Goal: Task Accomplishment & Management: Manage account settings

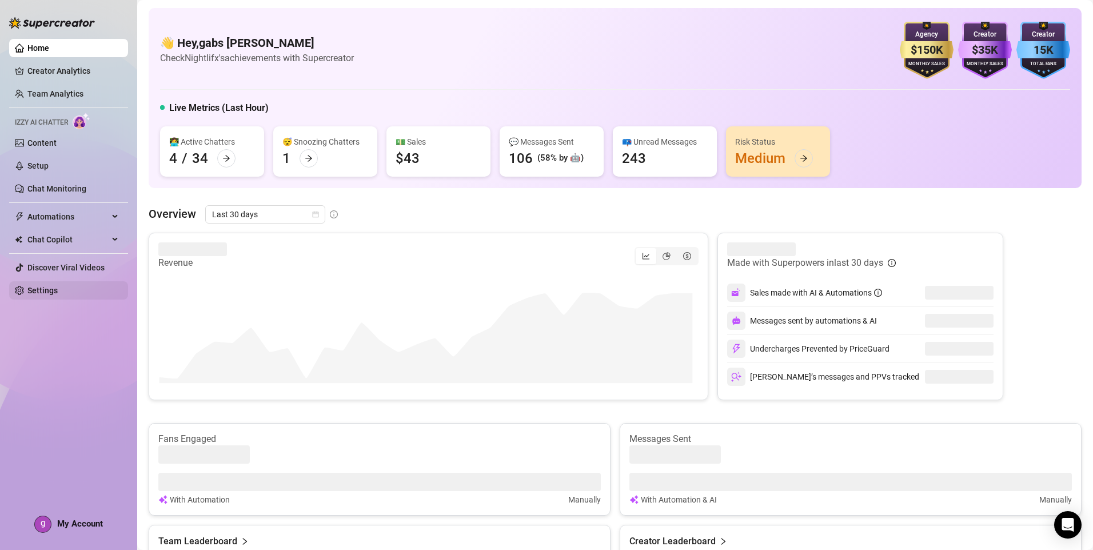
click at [47, 286] on link "Settings" at bounding box center [42, 290] width 30 height 9
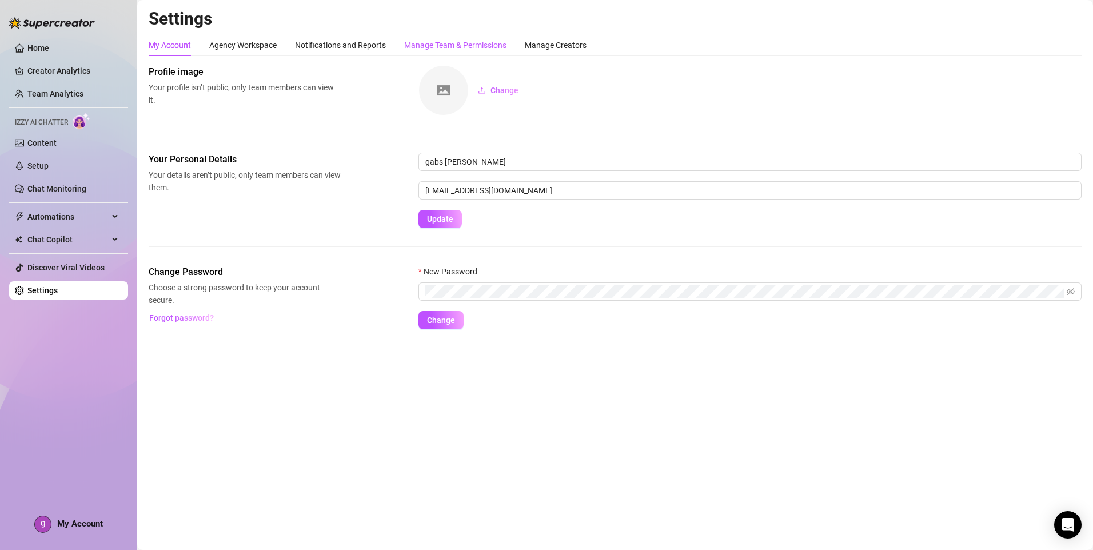
drag, startPoint x: 459, startPoint y: 45, endPoint x: 1092, endPoint y: 152, distance: 641.9
click at [459, 45] on div "Manage Team & Permissions" at bounding box center [455, 45] width 102 height 13
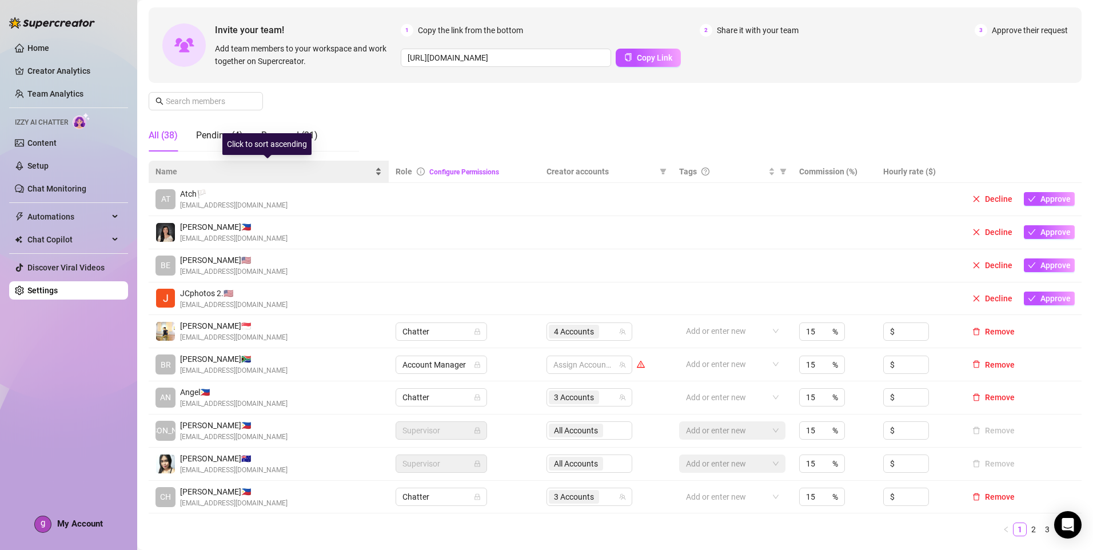
scroll to position [114, 0]
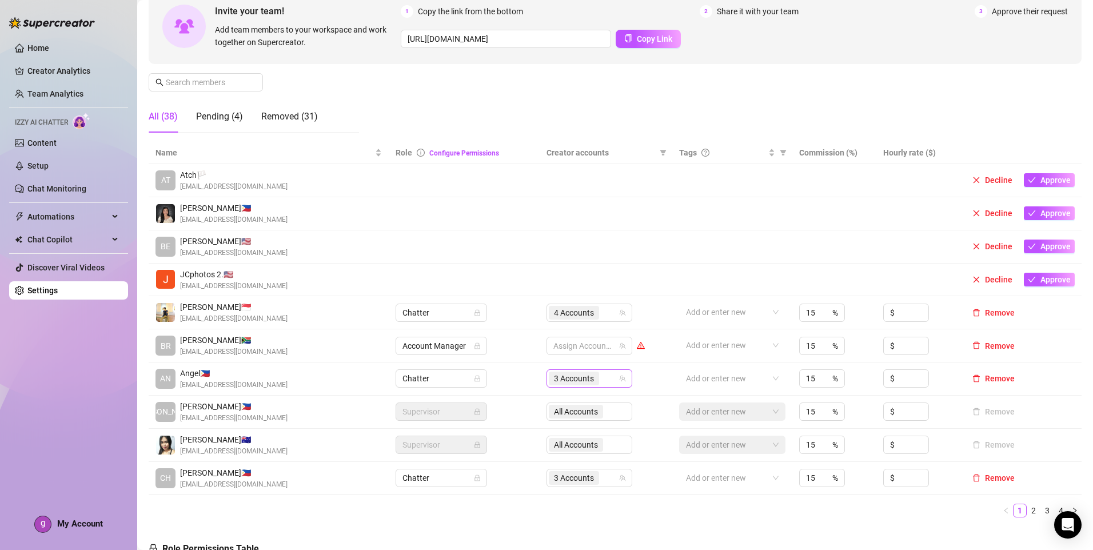
click at [607, 378] on div "3 Accounts" at bounding box center [583, 379] width 69 height 16
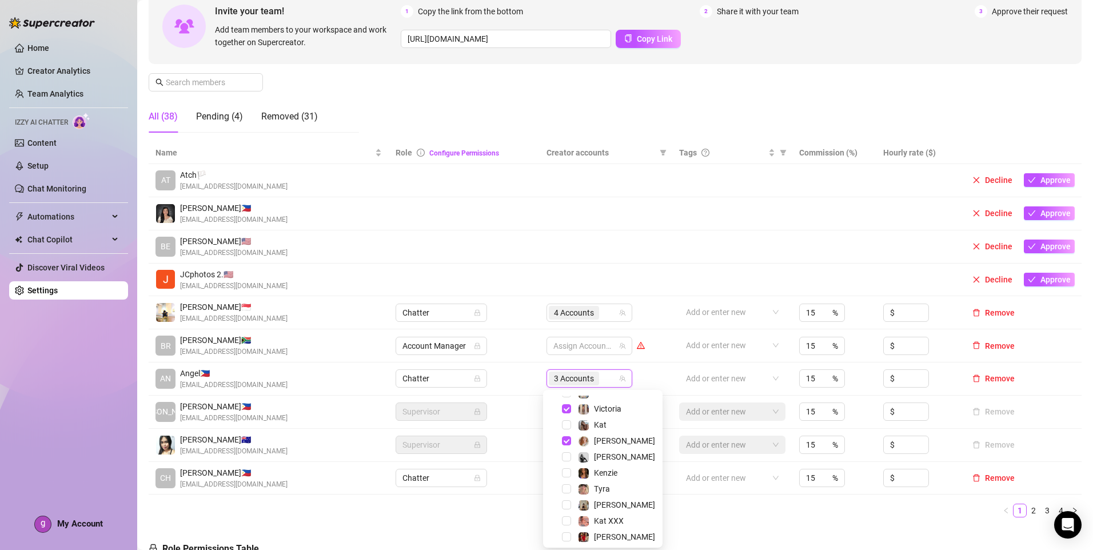
scroll to position [0, 0]
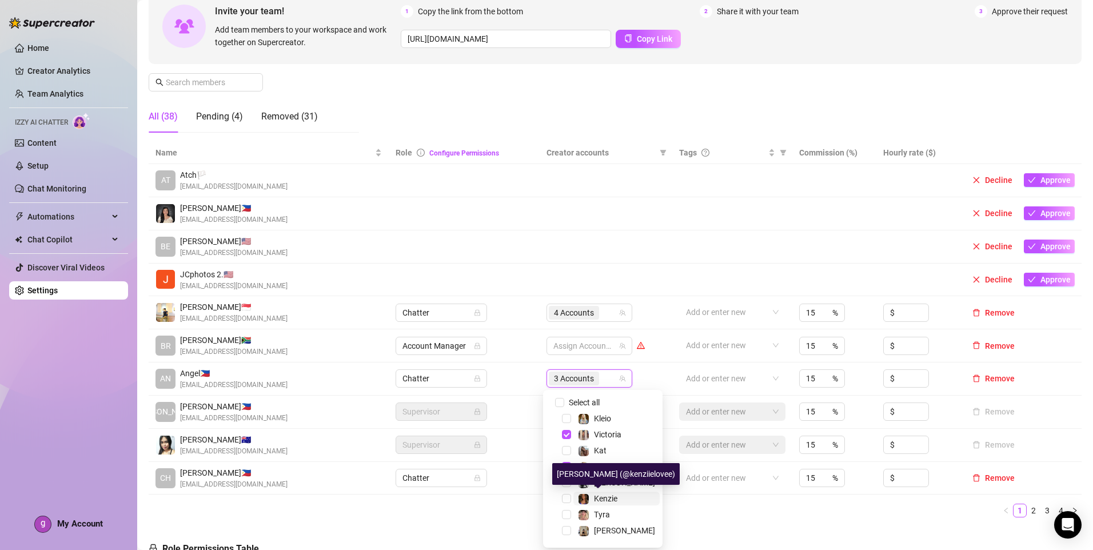
click at [611, 499] on span "Kenzie" at bounding box center [605, 498] width 23 height 9
click at [710, 512] on ul "1 2 3 4" at bounding box center [615, 511] width 933 height 14
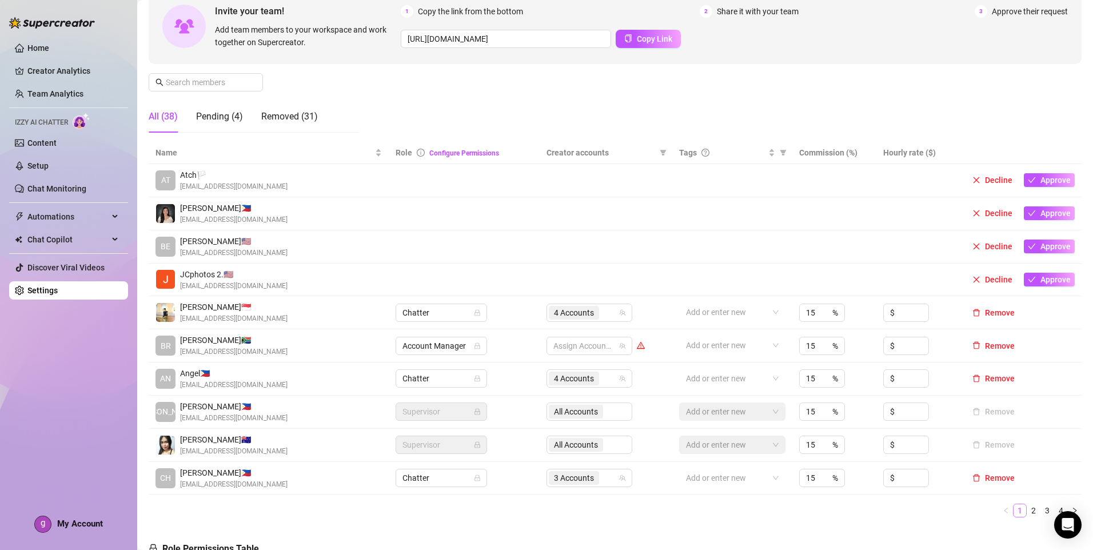
click at [1029, 512] on link "2" at bounding box center [1033, 510] width 13 height 13
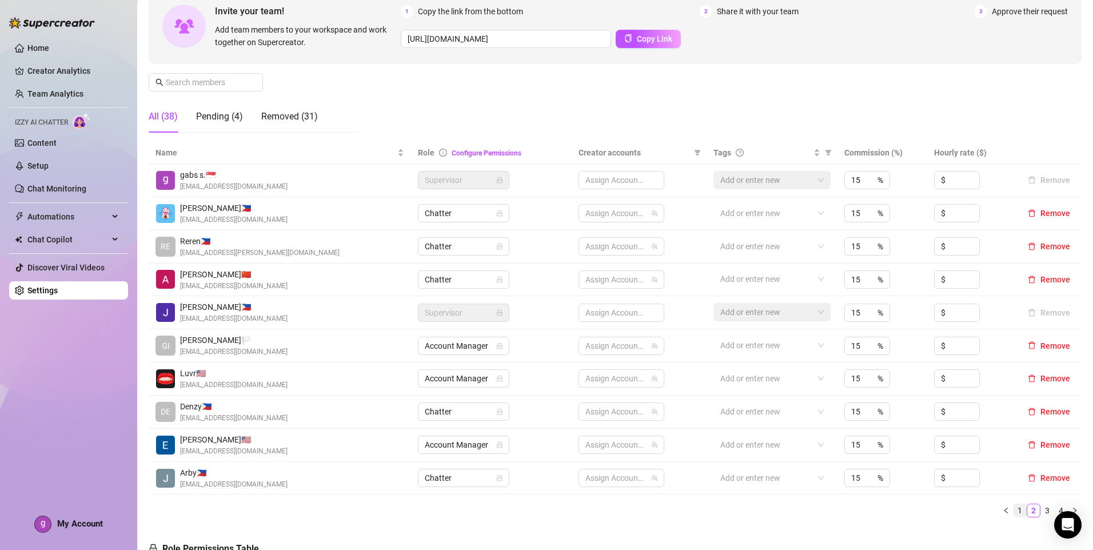
click at [1014, 515] on link "1" at bounding box center [1020, 510] width 13 height 13
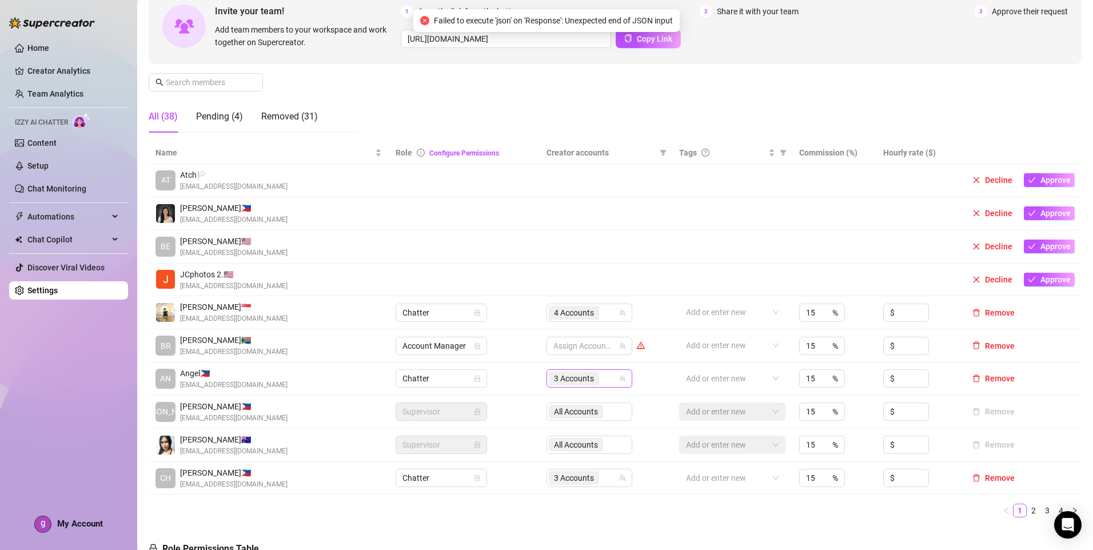
click at [612, 385] on div "3 Accounts" at bounding box center [583, 379] width 69 height 16
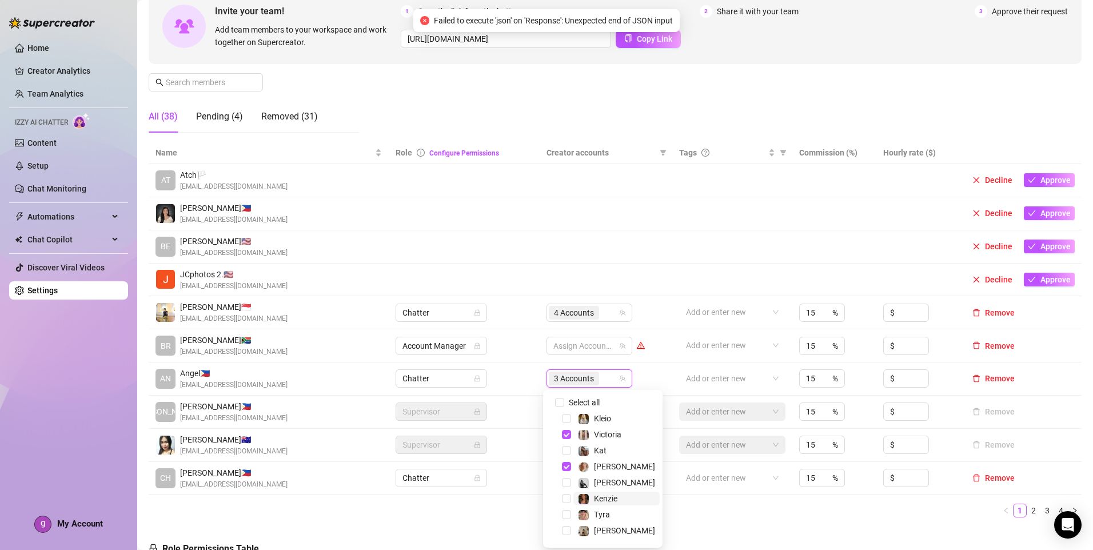
click at [611, 494] on span "Kenzie" at bounding box center [605, 498] width 23 height 9
click at [700, 512] on ul "1 2 3 4" at bounding box center [615, 511] width 933 height 14
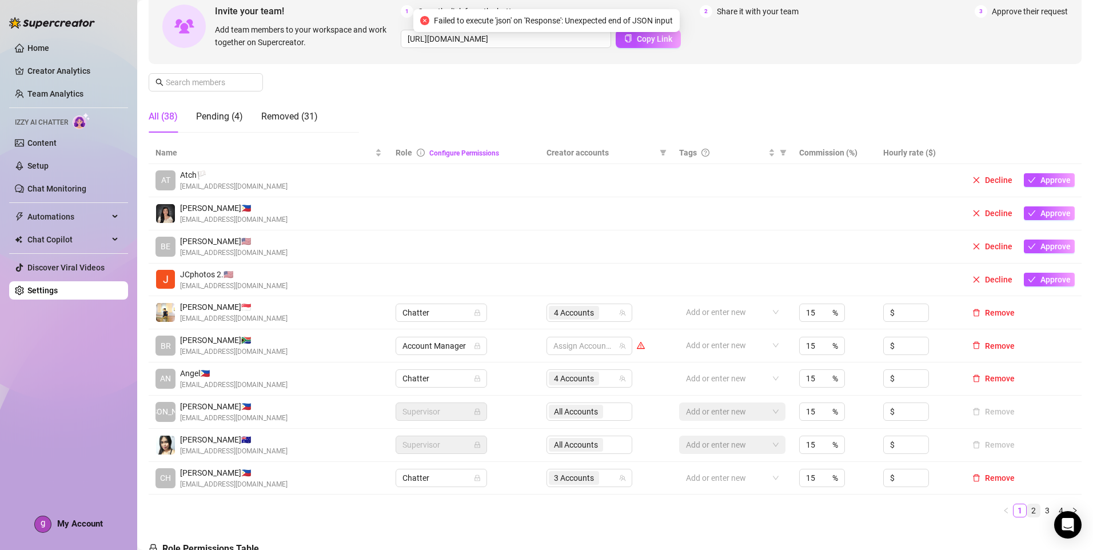
click at [1027, 511] on link "2" at bounding box center [1033, 510] width 13 height 13
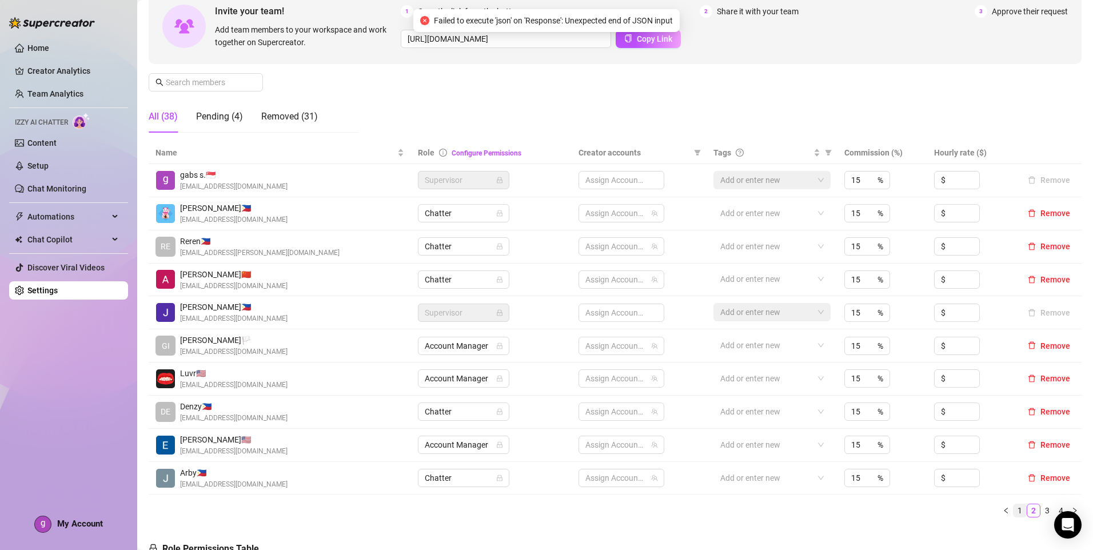
click at [1015, 511] on link "1" at bounding box center [1020, 510] width 13 height 13
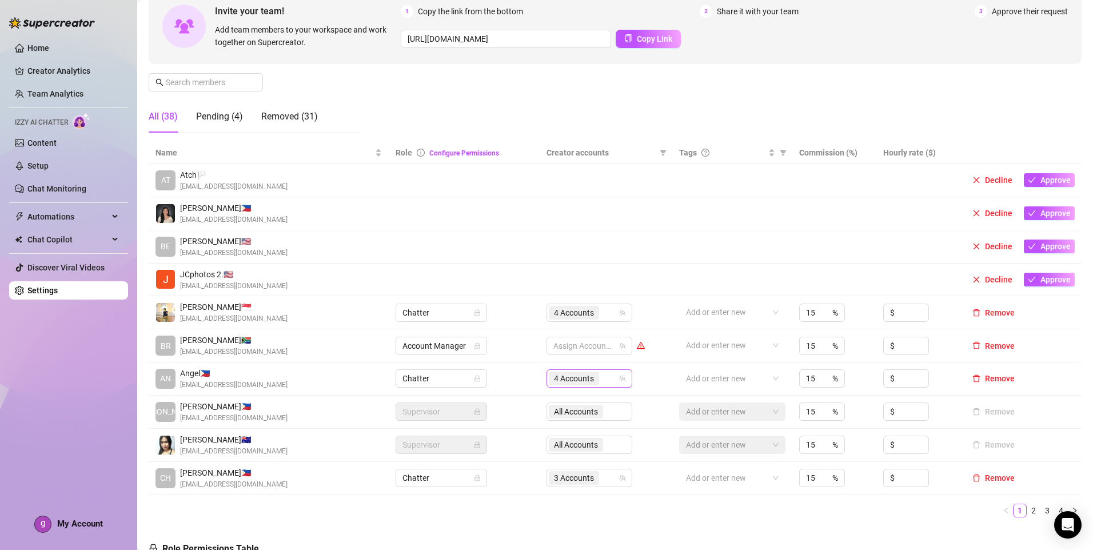
click at [607, 384] on div "4 Accounts" at bounding box center [583, 379] width 69 height 16
click at [706, 507] on ul "1 2 3 4" at bounding box center [615, 511] width 933 height 14
drag, startPoint x: 1030, startPoint y: 512, endPoint x: 1025, endPoint y: 513, distance: 6.0
click at [1030, 512] on link "2" at bounding box center [1033, 510] width 13 height 13
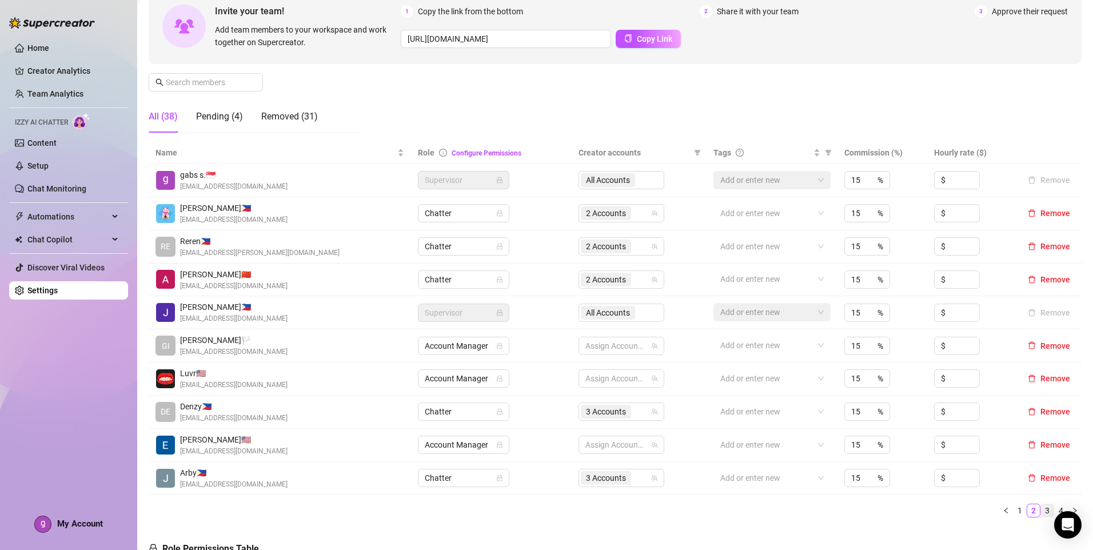
click at [1041, 515] on link "3" at bounding box center [1047, 510] width 13 height 13
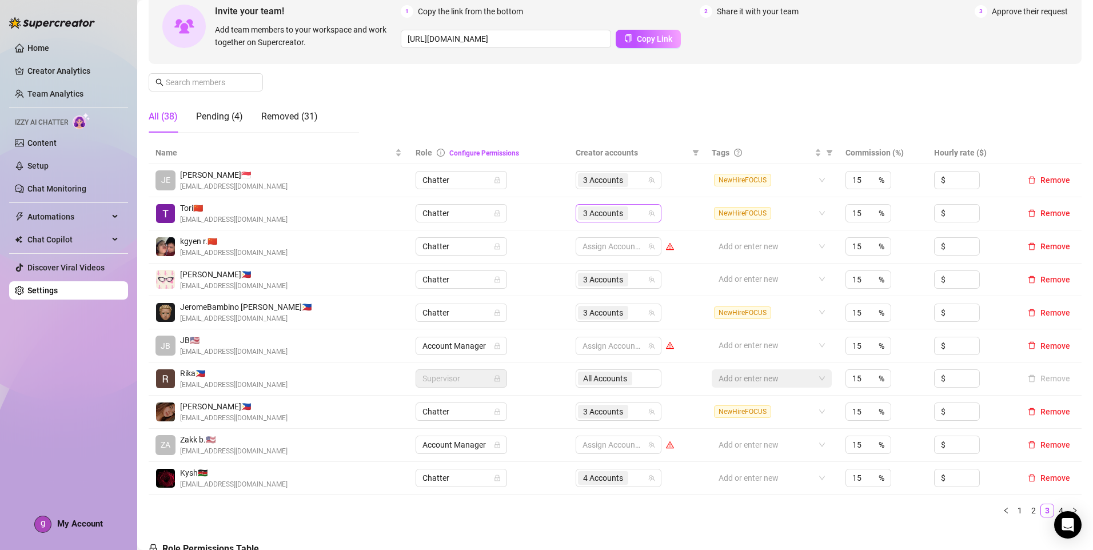
click at [642, 216] on div "3 Accounts" at bounding box center [612, 213] width 69 height 16
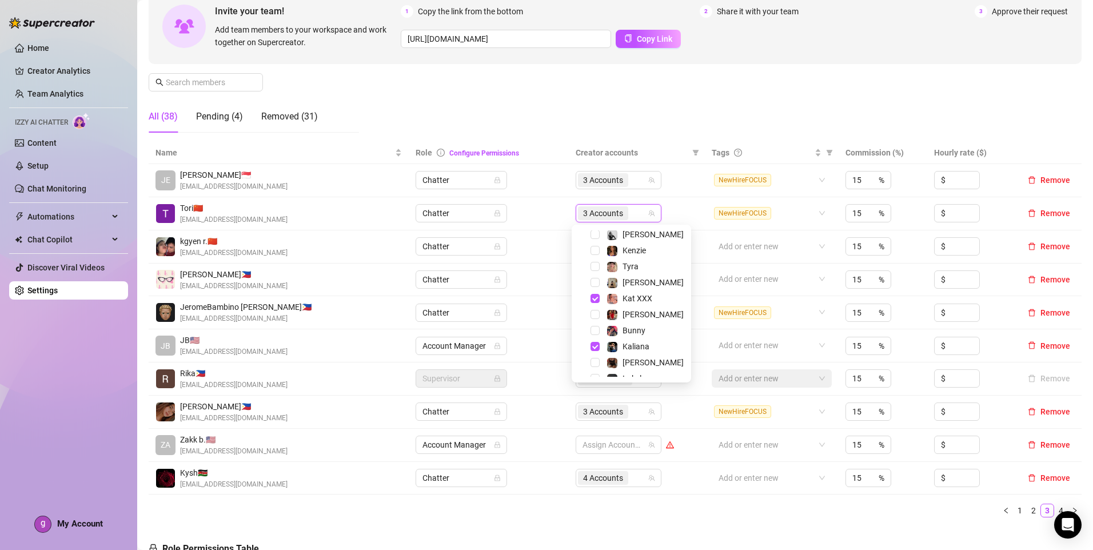
scroll to position [110, 0]
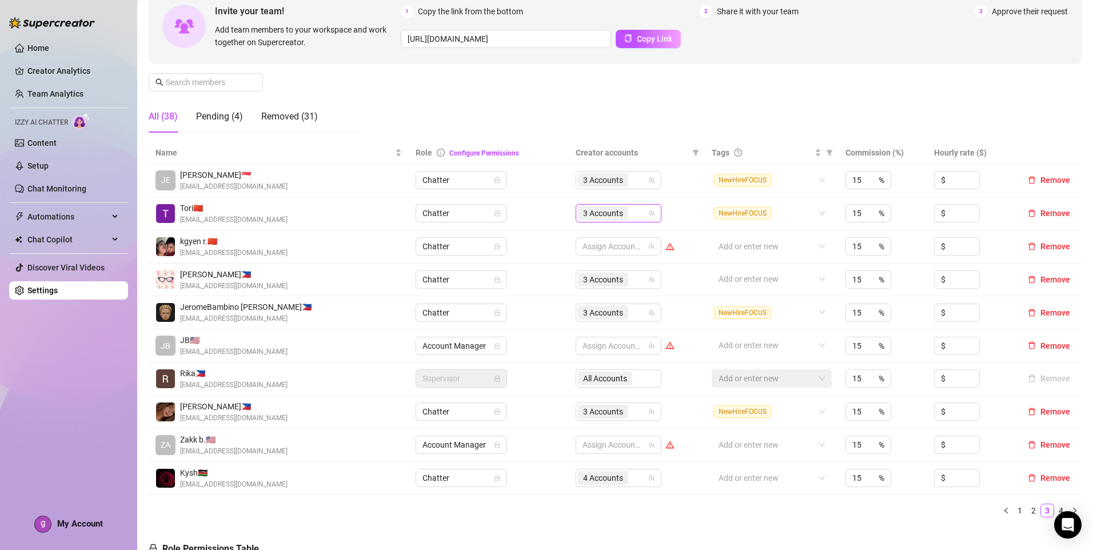
click at [726, 493] on td "Add or enter new" at bounding box center [772, 478] width 134 height 33
click at [1028, 513] on link "2" at bounding box center [1033, 510] width 13 height 13
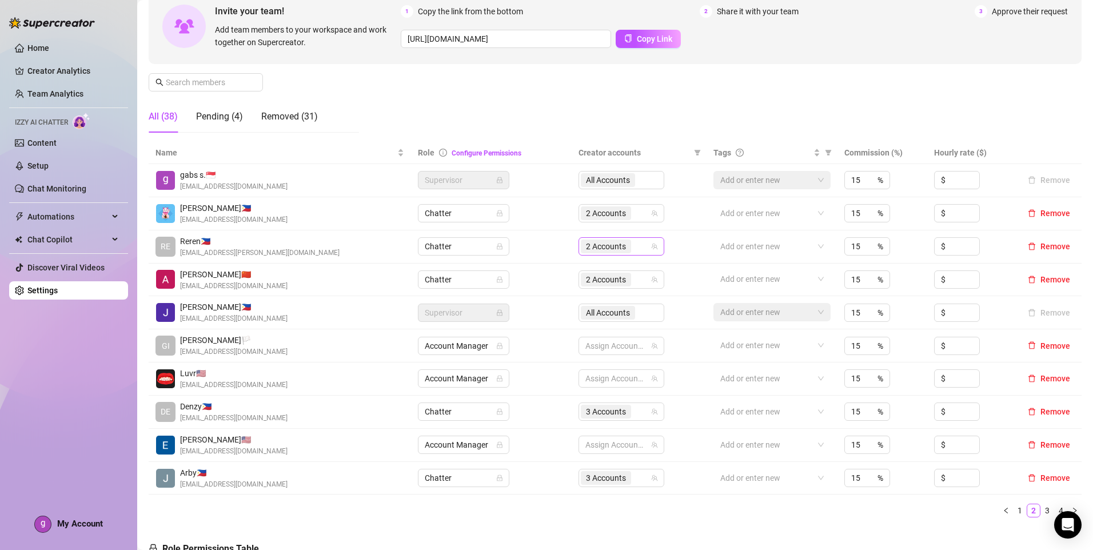
click at [628, 252] on div "2 Accounts" at bounding box center [607, 246] width 53 height 16
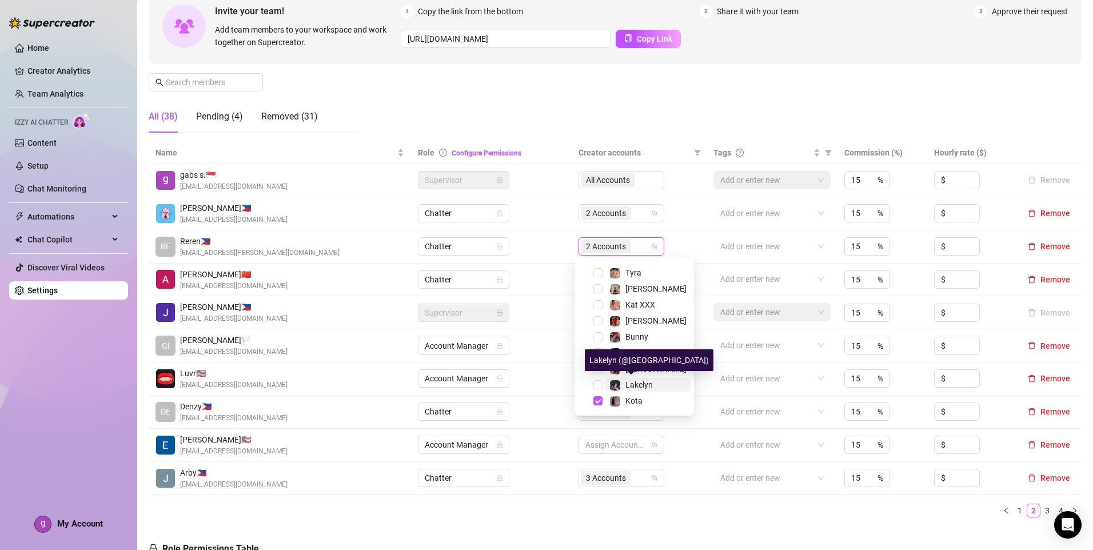
click at [635, 380] on span "Lakelyn" at bounding box center [639, 384] width 27 height 9
click at [714, 486] on div "Add or enter new" at bounding box center [772, 478] width 117 height 18
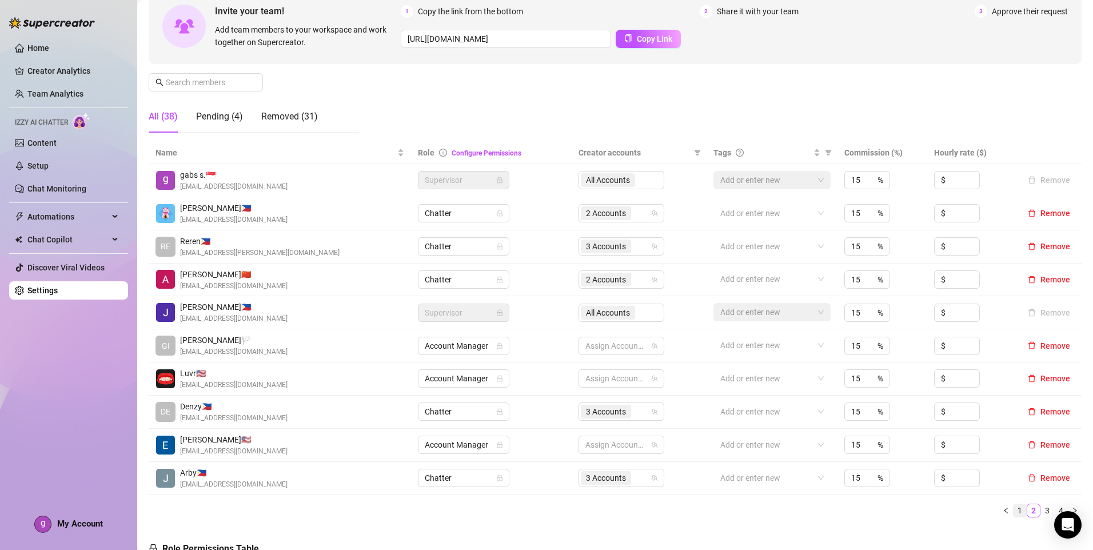
click at [1014, 511] on link "1" at bounding box center [1020, 510] width 13 height 13
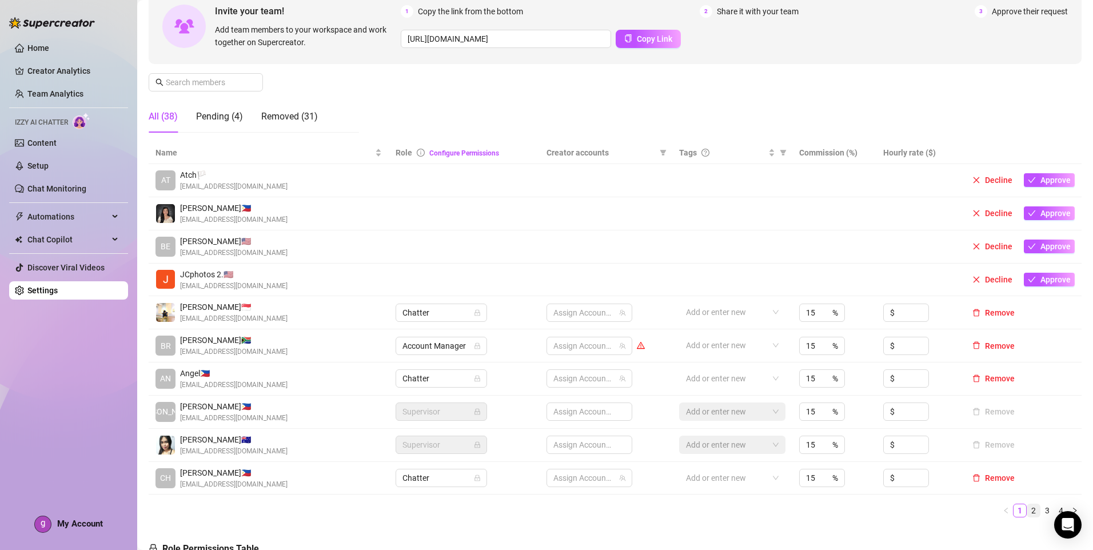
click at [1027, 514] on link "2" at bounding box center [1033, 510] width 13 height 13
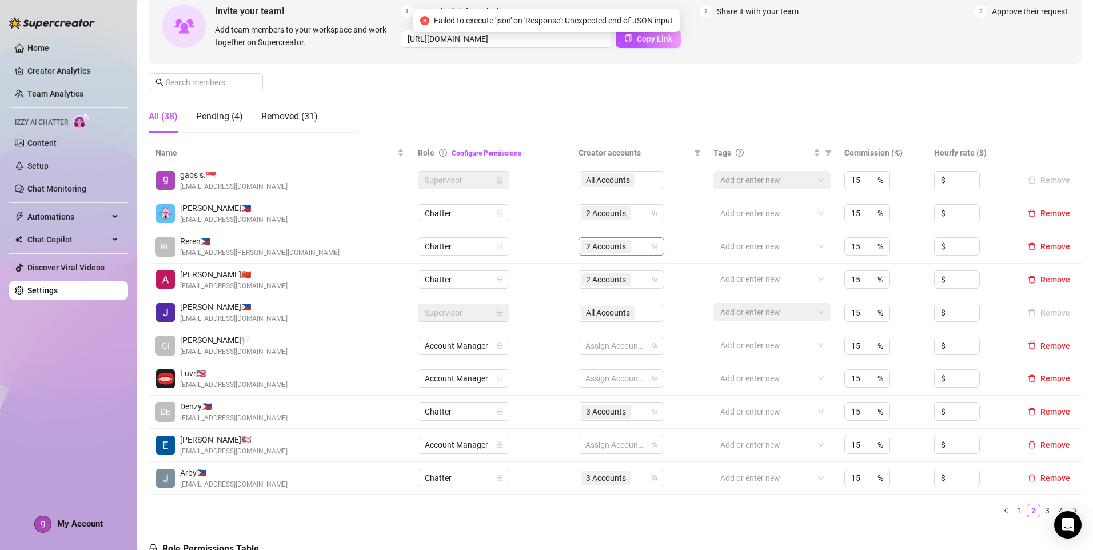
click at [632, 248] on div "2 Accounts" at bounding box center [615, 246] width 69 height 16
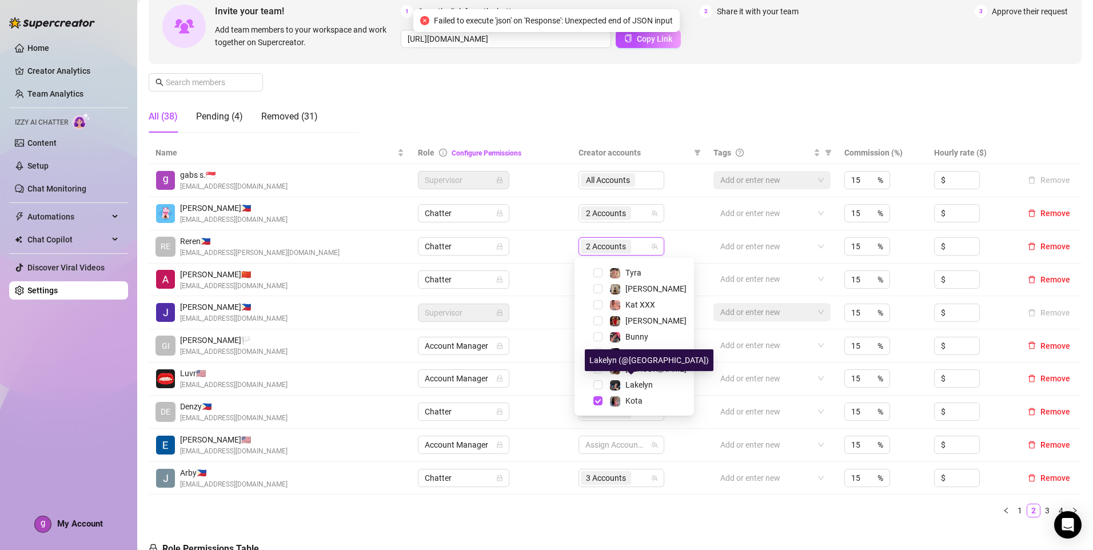
drag, startPoint x: 636, startPoint y: 388, endPoint x: 675, endPoint y: 417, distance: 48.9
click at [636, 387] on span "Lakelyn" at bounding box center [639, 384] width 27 height 9
click at [731, 519] on div "Name Role Configure Permissions Creator accounts Tags Commission (%) Hourly rat…" at bounding box center [615, 334] width 933 height 385
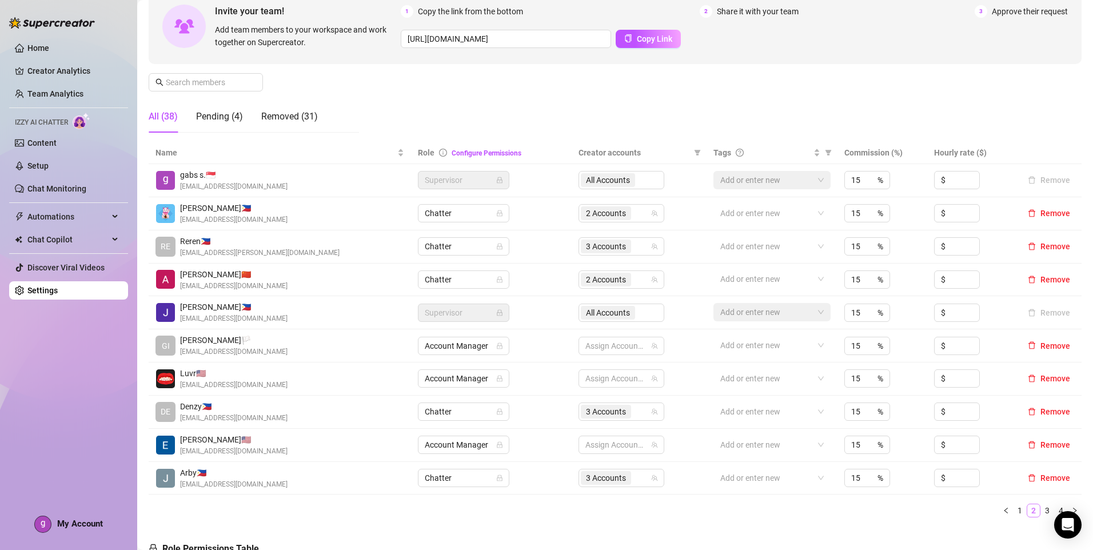
click at [1014, 513] on link "1" at bounding box center [1020, 510] width 13 height 13
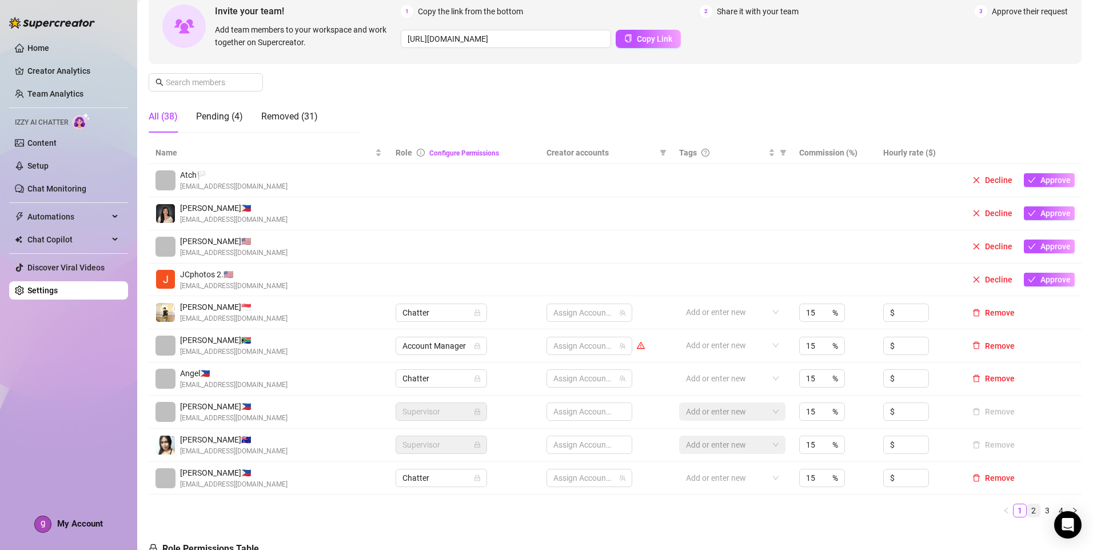
click at [1027, 513] on link "2" at bounding box center [1033, 510] width 13 height 13
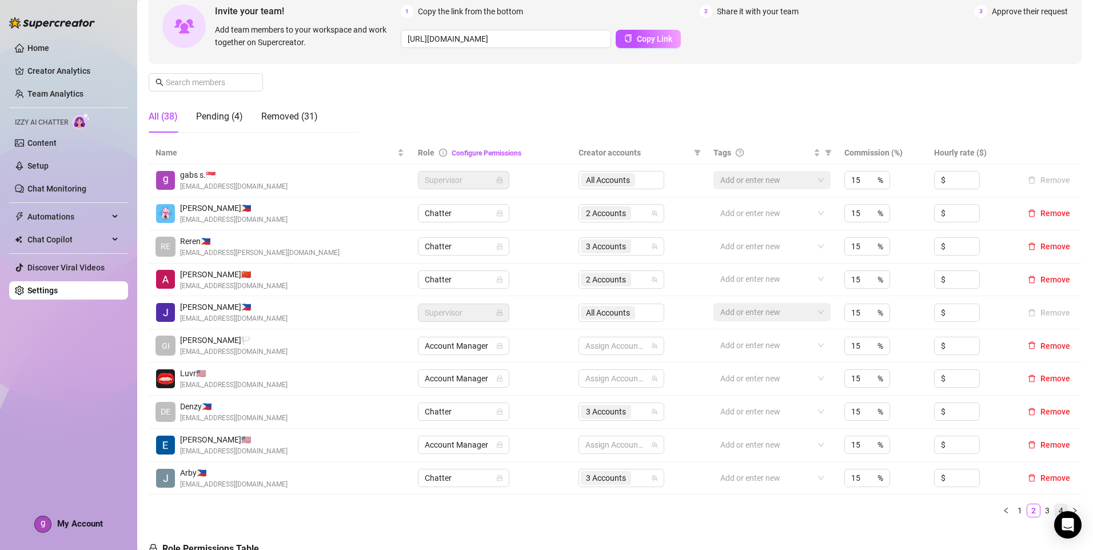
click at [1056, 508] on link "4" at bounding box center [1061, 510] width 13 height 13
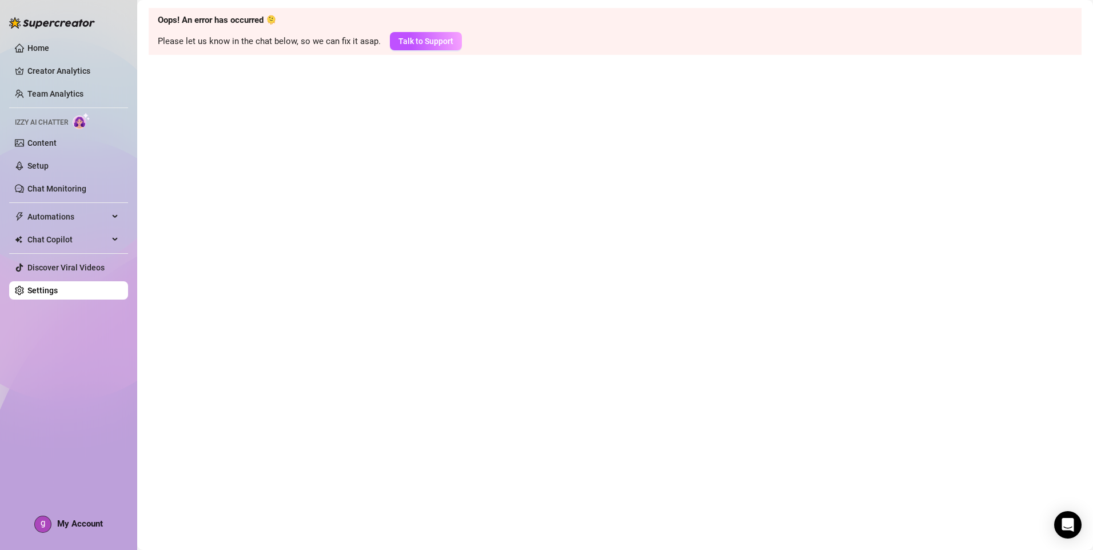
scroll to position [0, 0]
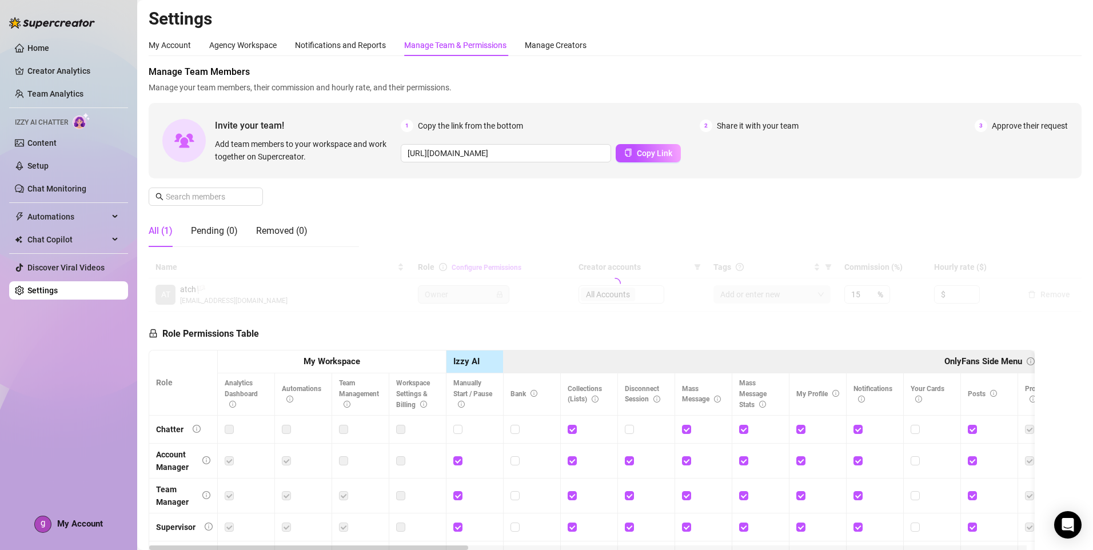
click at [473, 39] on div "Manage Team & Permissions" at bounding box center [455, 45] width 102 height 13
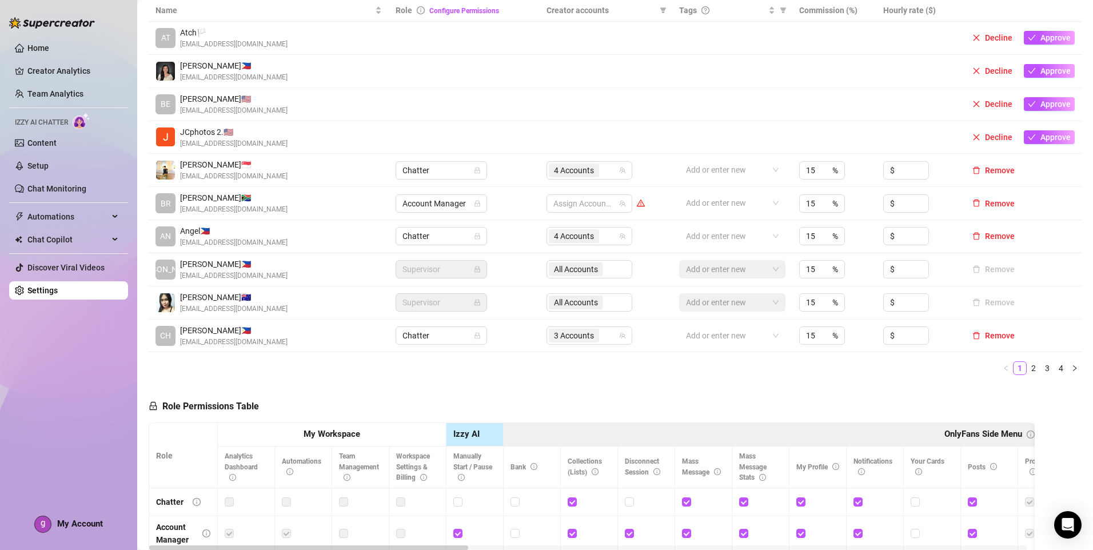
scroll to position [286, 0]
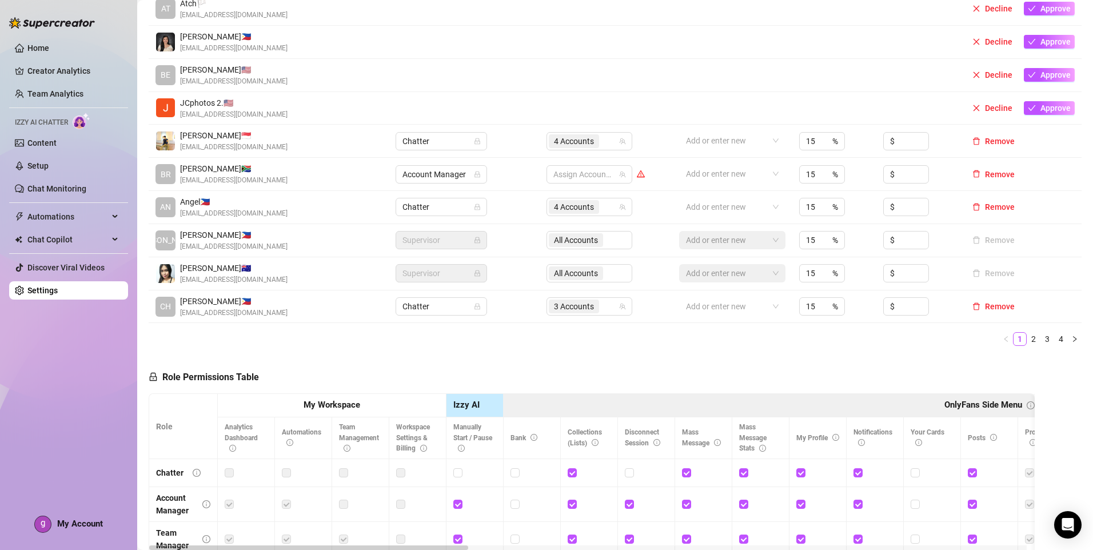
click at [1055, 344] on link "4" at bounding box center [1061, 339] width 13 height 13
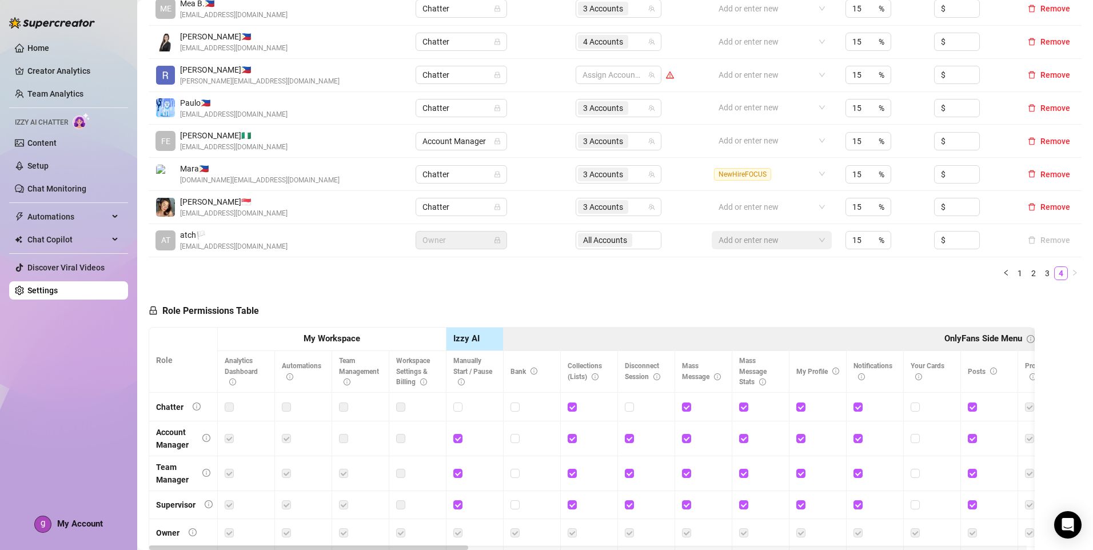
scroll to position [229, 0]
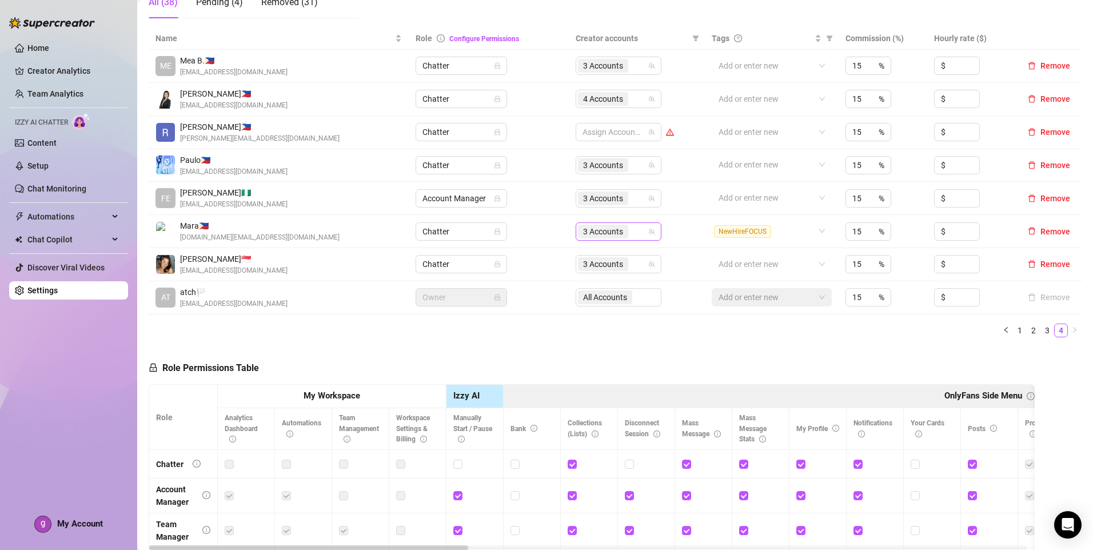
click at [624, 230] on span "3 Accounts" at bounding box center [603, 232] width 50 height 14
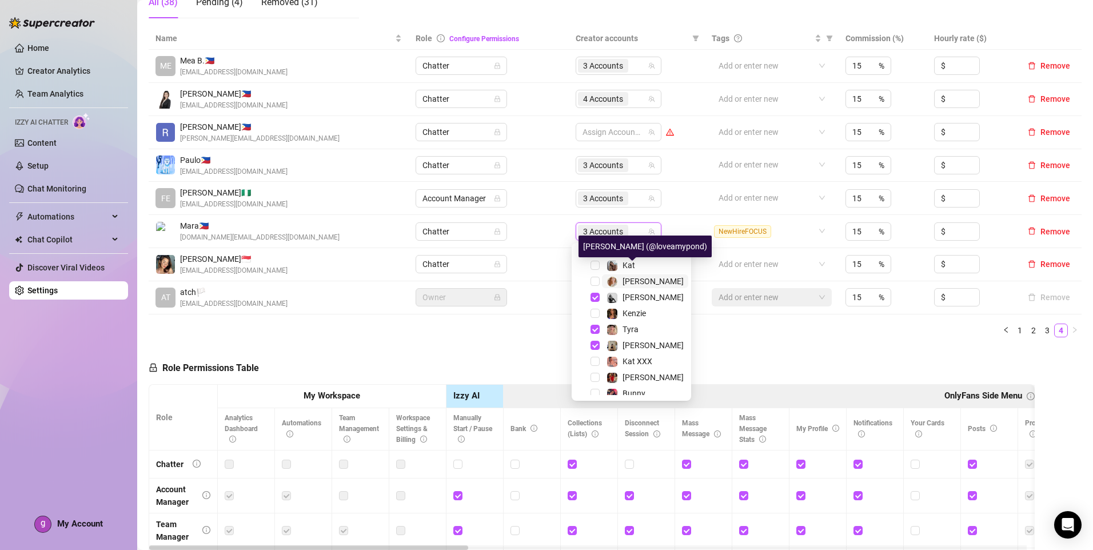
scroll to position [57, 0]
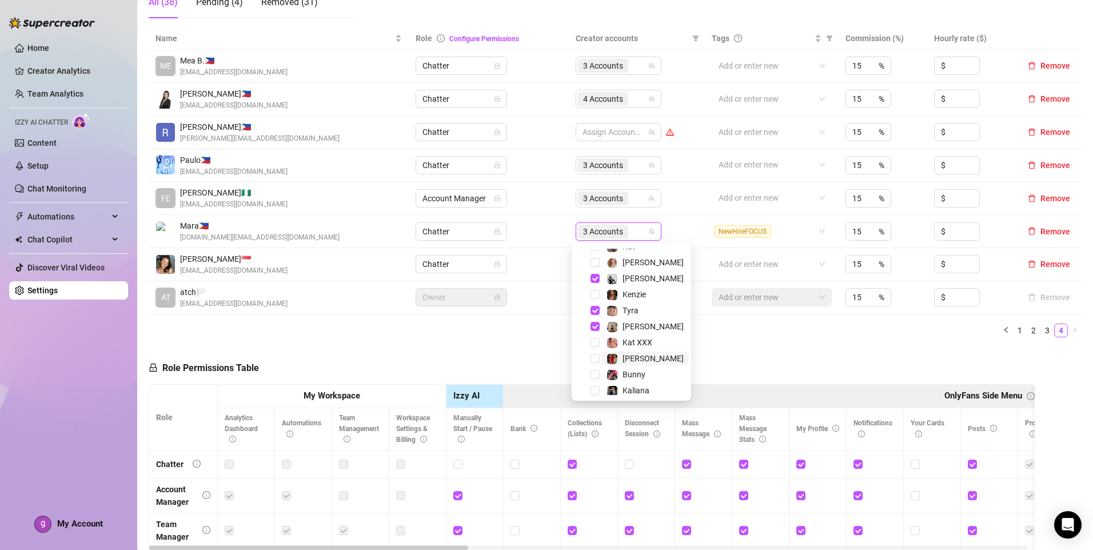
click at [634, 354] on span "[PERSON_NAME]" at bounding box center [653, 358] width 61 height 9
click at [734, 357] on div "Role Permissions Table Role My Workspace Izzy AI OnlyFans Side Menu OnlyFans Ch…" at bounding box center [592, 505] width 886 height 318
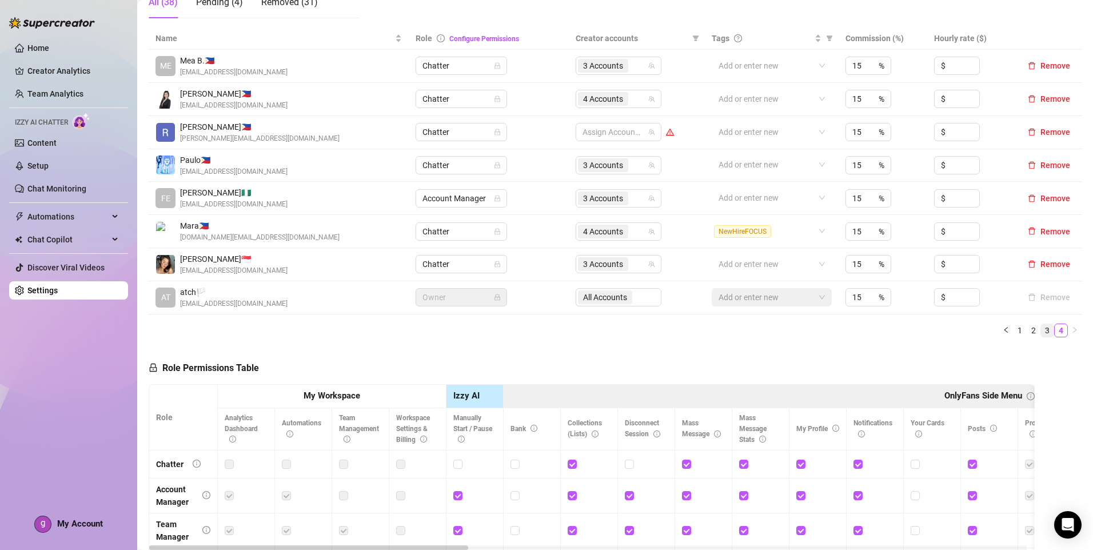
click at [1041, 334] on link "3" at bounding box center [1047, 330] width 13 height 13
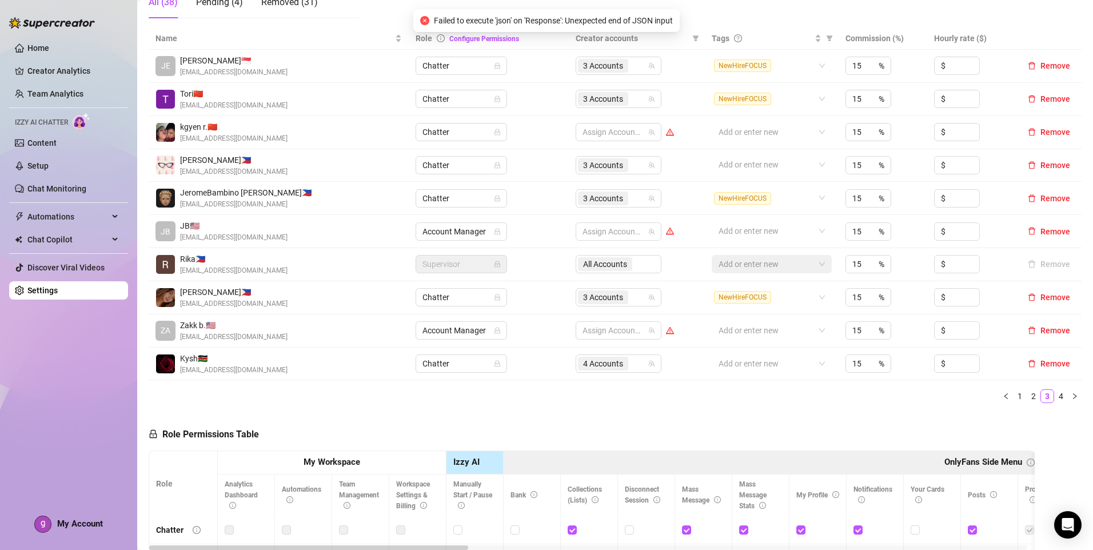
click at [1056, 399] on link "4" at bounding box center [1061, 396] width 13 height 13
